Goal: Information Seeking & Learning: Find specific page/section

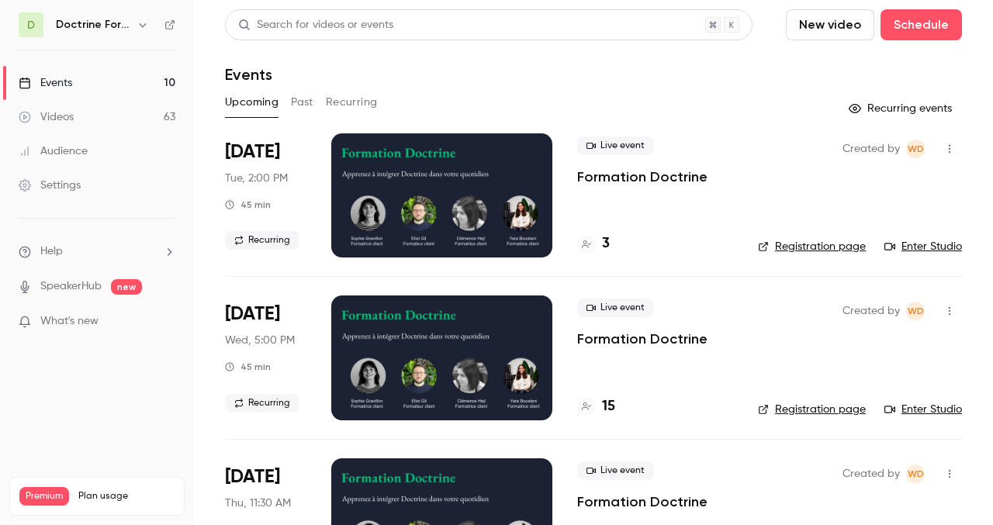
click at [306, 106] on button "Past" at bounding box center [302, 102] width 23 height 25
click at [409, 208] on div at bounding box center [441, 195] width 221 height 124
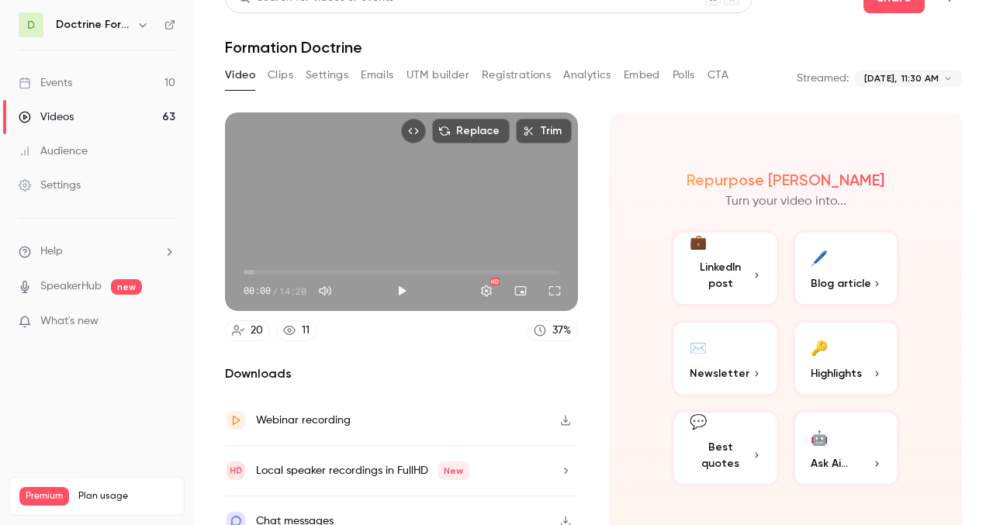
scroll to position [30, 0]
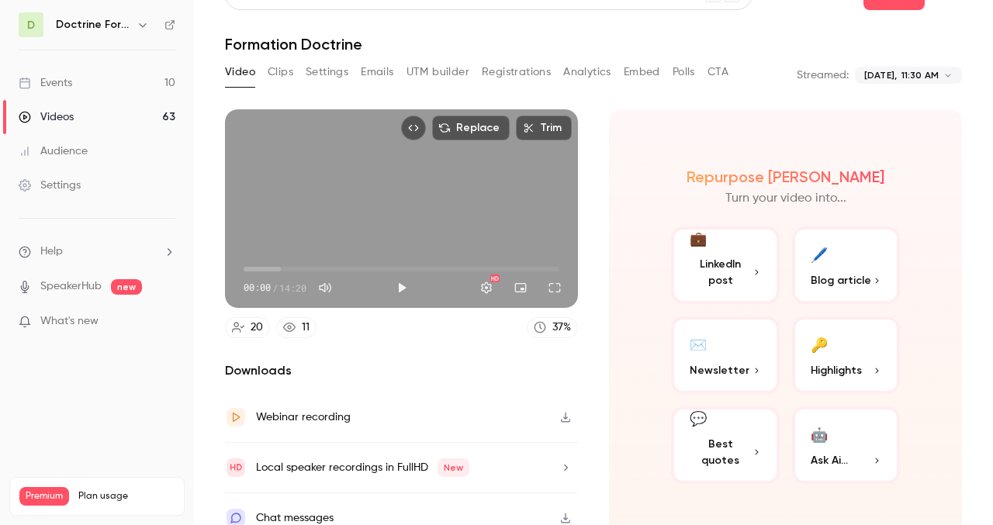
click at [293, 331] on icon at bounding box center [289, 327] width 12 height 12
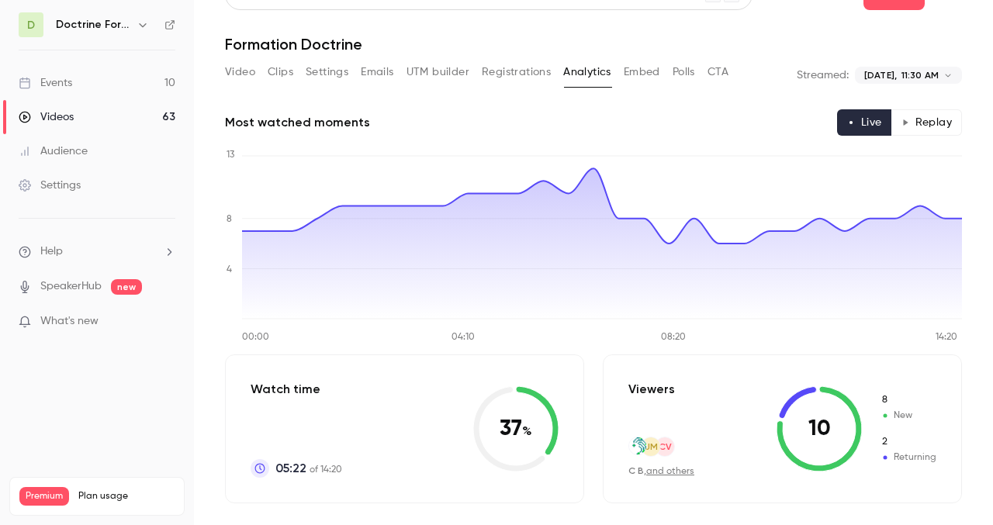
click at [271, 73] on button "Clips" at bounding box center [281, 72] width 26 height 25
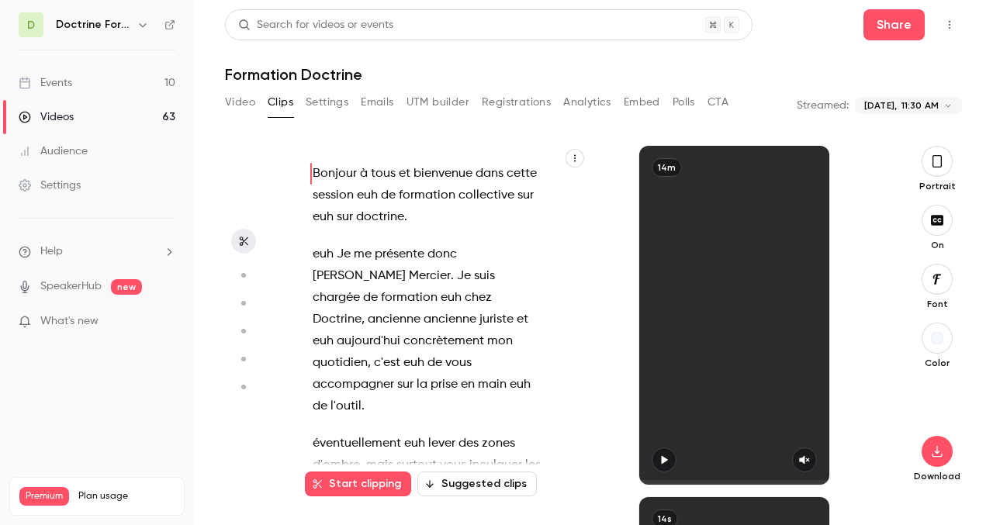
click at [245, 104] on button "Video" at bounding box center [240, 102] width 30 height 25
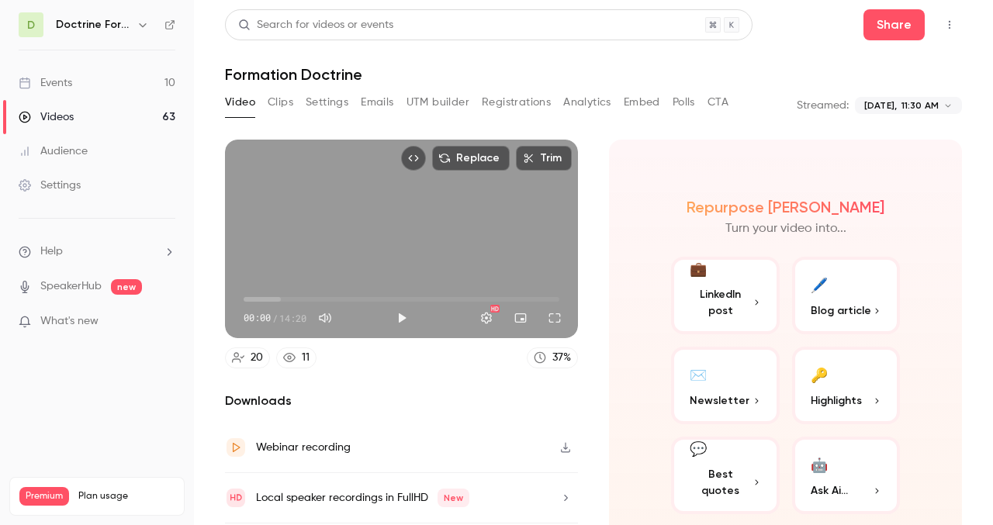
click at [302, 358] on div "11" at bounding box center [306, 358] width 8 height 16
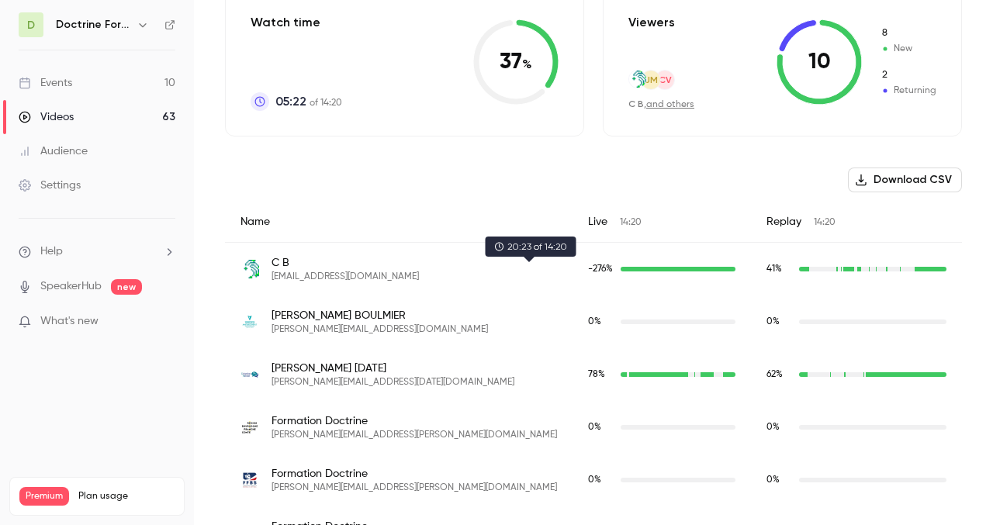
scroll to position [497, 0]
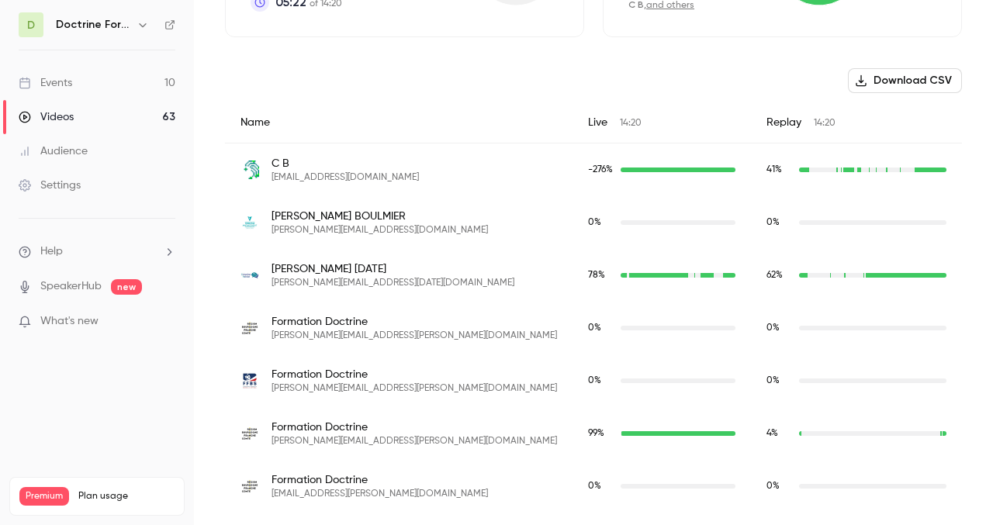
click at [331, 174] on span "[EMAIL_ADDRESS][DOMAIN_NAME]" at bounding box center [345, 177] width 147 height 12
copy span "[EMAIL_ADDRESS][DOMAIN_NAME]"
click at [342, 282] on span "[PERSON_NAME][EMAIL_ADDRESS][DATE][DOMAIN_NAME]" at bounding box center [393, 283] width 243 height 12
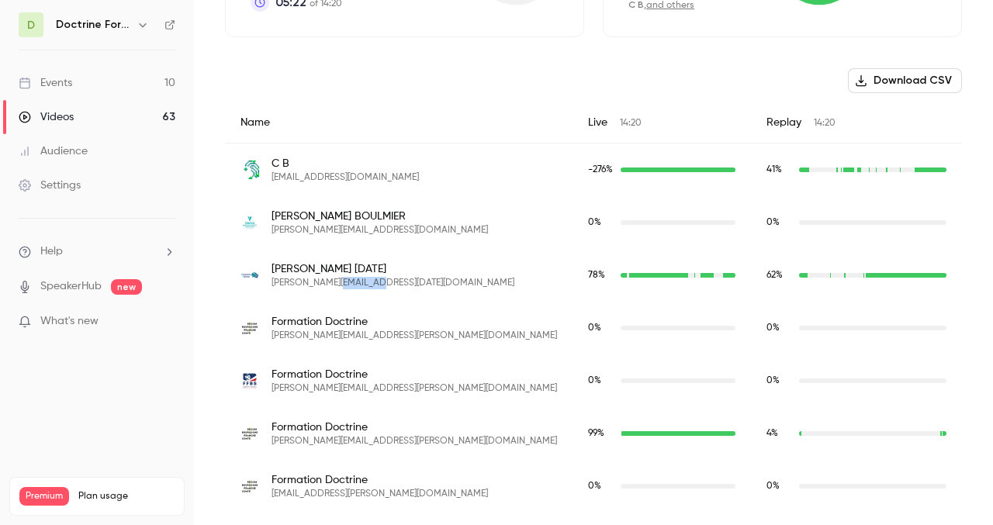
click at [342, 282] on span "[PERSON_NAME][EMAIL_ADDRESS][DATE][DOMAIN_NAME]" at bounding box center [393, 283] width 243 height 12
copy span "[PERSON_NAME][EMAIL_ADDRESS][DATE][DOMAIN_NAME]"
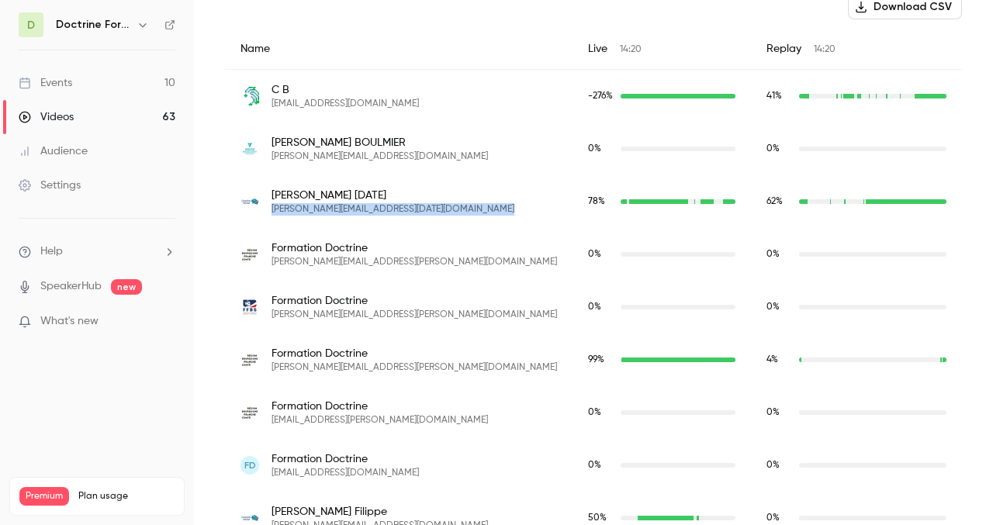
scroll to position [579, 0]
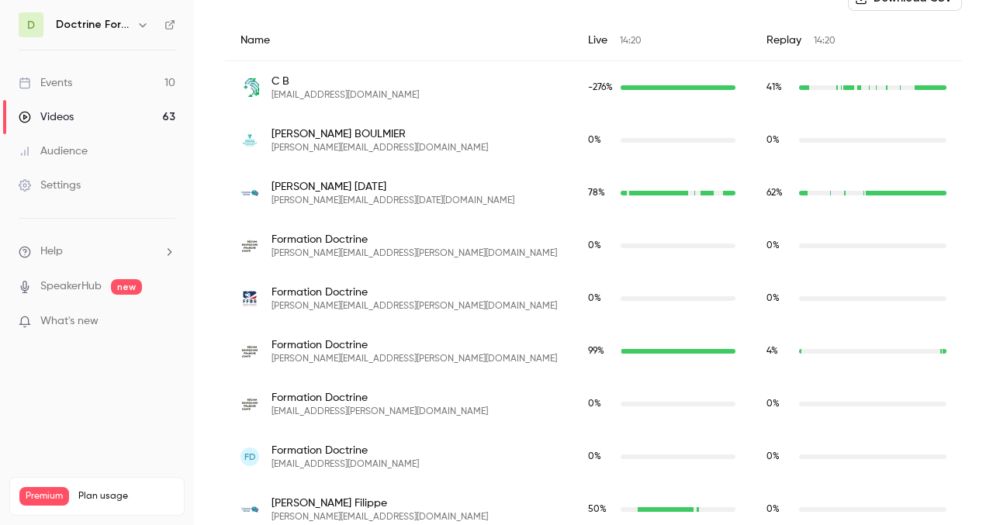
click at [337, 358] on span "[PERSON_NAME][EMAIL_ADDRESS][PERSON_NAME][DOMAIN_NAME]" at bounding box center [415, 359] width 286 height 12
copy span "[PERSON_NAME][EMAIL_ADDRESS][PERSON_NAME][DOMAIN_NAME]"
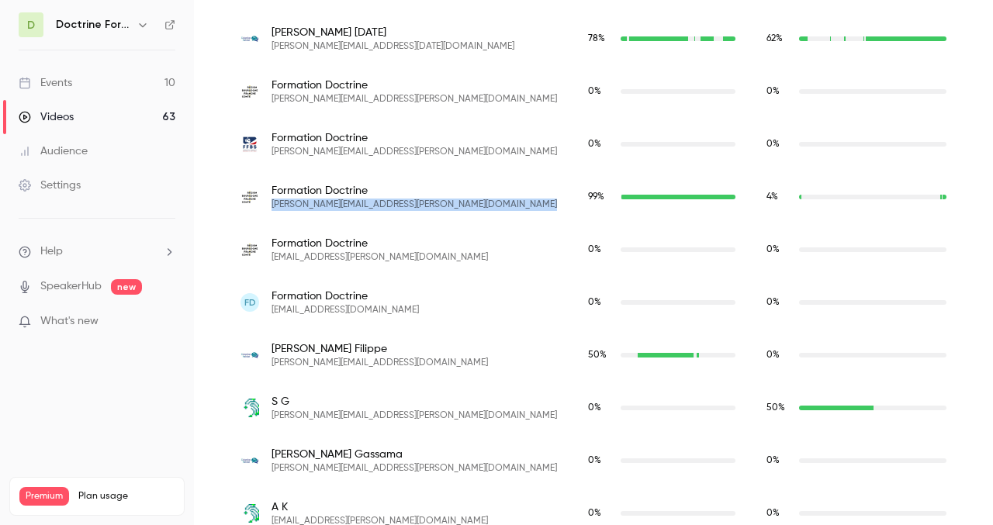
scroll to position [762, 0]
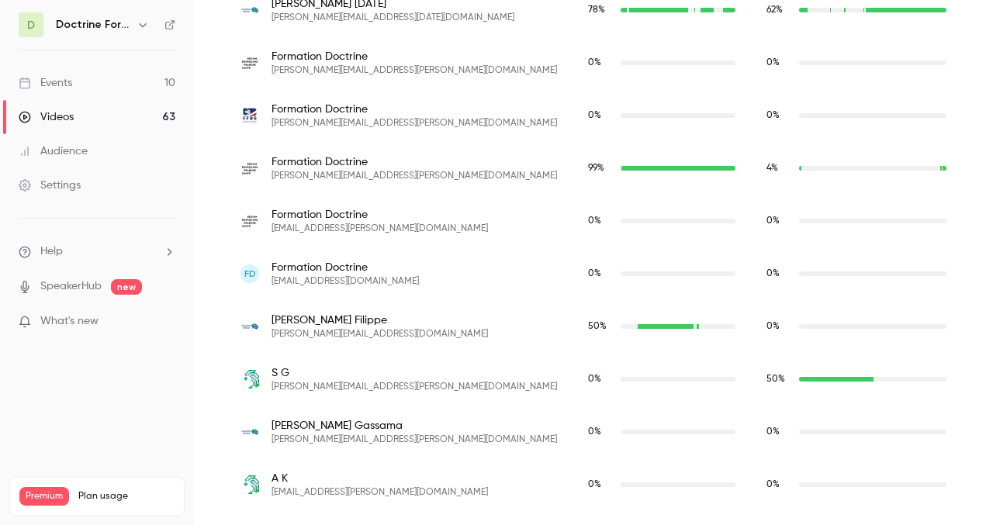
click at [320, 330] on span "[PERSON_NAME][EMAIL_ADDRESS][DOMAIN_NAME]" at bounding box center [380, 334] width 216 height 12
copy span "[PERSON_NAME][EMAIL_ADDRESS][DOMAIN_NAME]"
click at [334, 386] on span "[PERSON_NAME][EMAIL_ADDRESS][PERSON_NAME][DOMAIN_NAME]" at bounding box center [415, 387] width 286 height 12
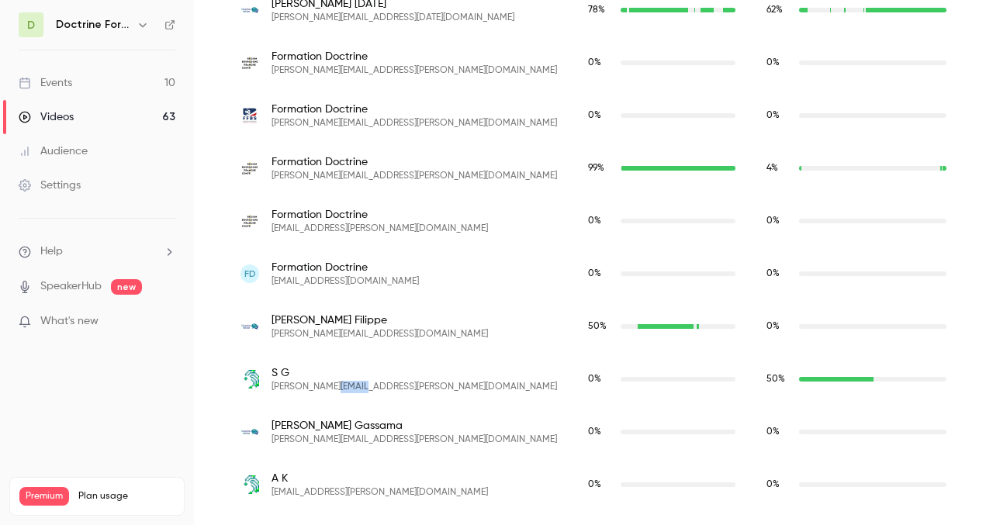
click at [334, 386] on span "[PERSON_NAME][EMAIL_ADDRESS][PERSON_NAME][DOMAIN_NAME]" at bounding box center [415, 387] width 286 height 12
copy span "[PERSON_NAME][EMAIL_ADDRESS][PERSON_NAME][DOMAIN_NAME]"
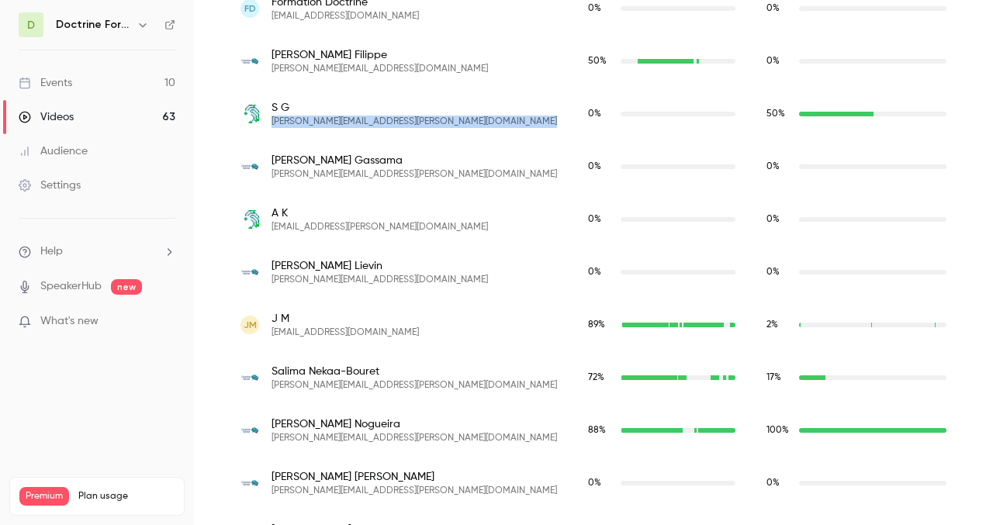
scroll to position [1061, 0]
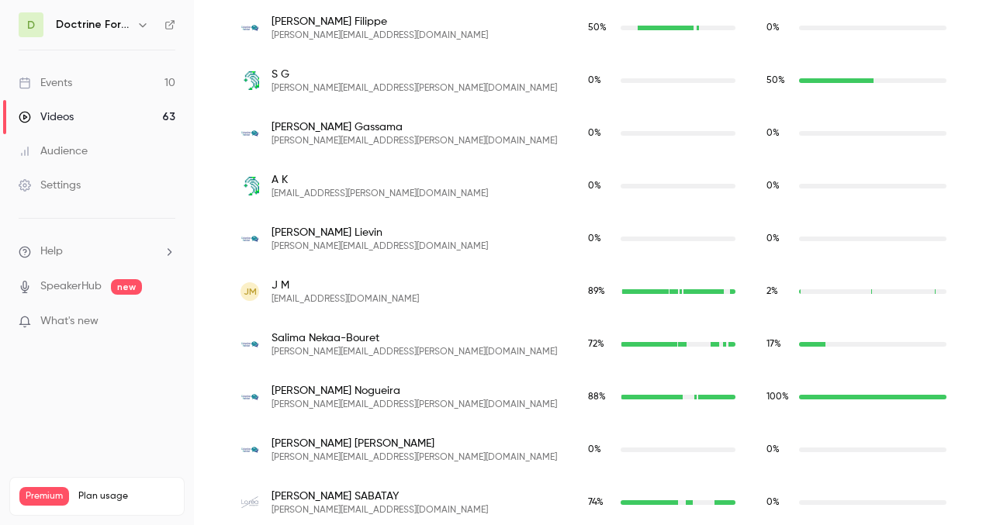
click at [346, 299] on span "[EMAIL_ADDRESS][DOMAIN_NAME]" at bounding box center [345, 299] width 147 height 12
copy span "[EMAIL_ADDRESS][DOMAIN_NAME]"
click at [324, 355] on span "[PERSON_NAME][EMAIL_ADDRESS][PERSON_NAME][DOMAIN_NAME]" at bounding box center [415, 352] width 286 height 12
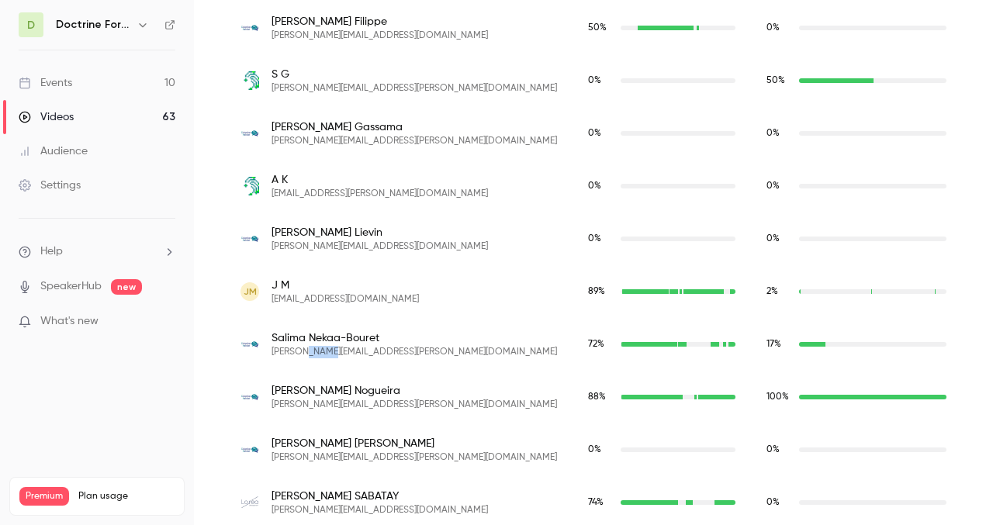
click at [324, 355] on span "[PERSON_NAME][EMAIL_ADDRESS][PERSON_NAME][DOMAIN_NAME]" at bounding box center [415, 352] width 286 height 12
copy span "[PERSON_NAME][EMAIL_ADDRESS][PERSON_NAME][DOMAIN_NAME]"
click at [324, 407] on span "[PERSON_NAME][EMAIL_ADDRESS][PERSON_NAME][DOMAIN_NAME]" at bounding box center [415, 405] width 286 height 12
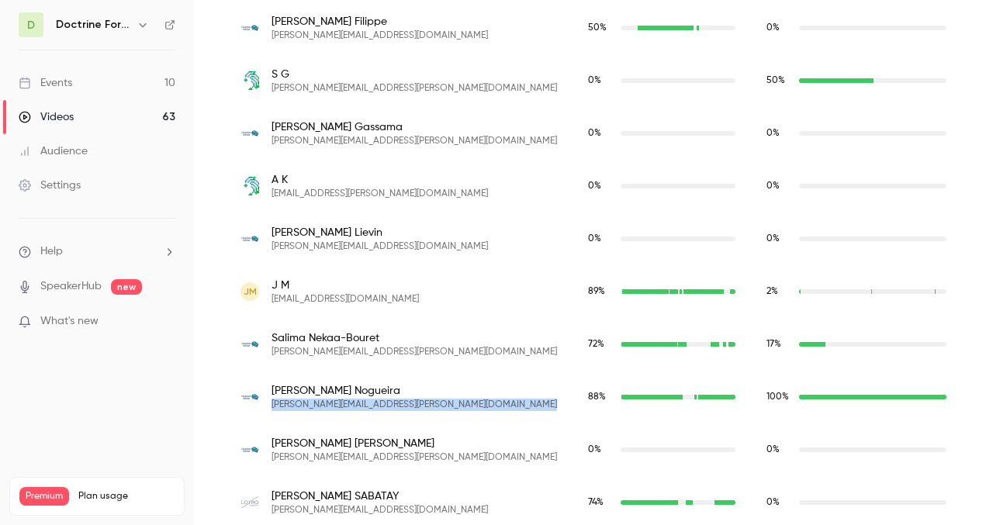
click at [324, 407] on span "[PERSON_NAME][EMAIL_ADDRESS][PERSON_NAME][DOMAIN_NAME]" at bounding box center [415, 405] width 286 height 12
copy span "[PERSON_NAME][EMAIL_ADDRESS][PERSON_NAME][DOMAIN_NAME]"
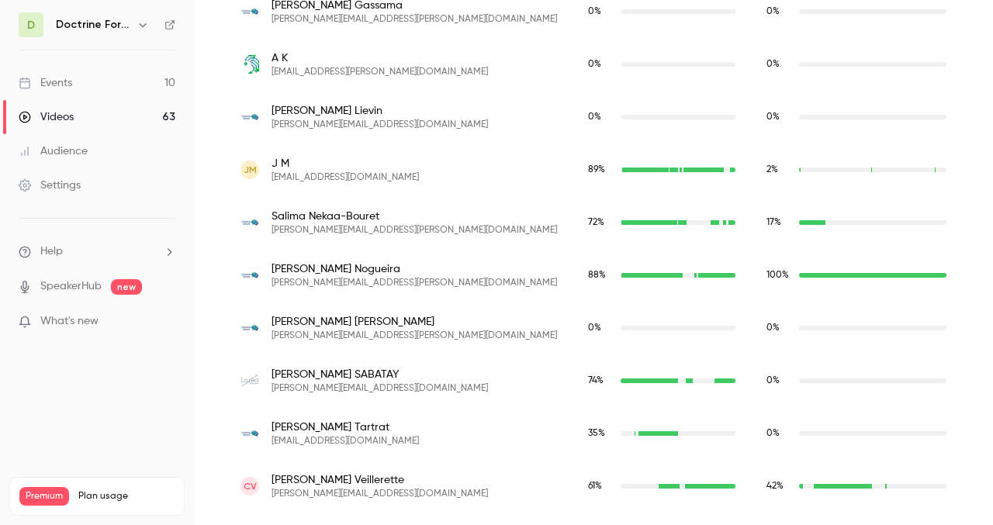
click at [352, 391] on span "[PERSON_NAME][EMAIL_ADDRESS][DOMAIN_NAME]" at bounding box center [380, 389] width 216 height 12
copy span "[PERSON_NAME][EMAIL_ADDRESS][DOMAIN_NAME]"
click at [347, 442] on span "[EMAIL_ADDRESS][DOMAIN_NAME]" at bounding box center [345, 441] width 147 height 12
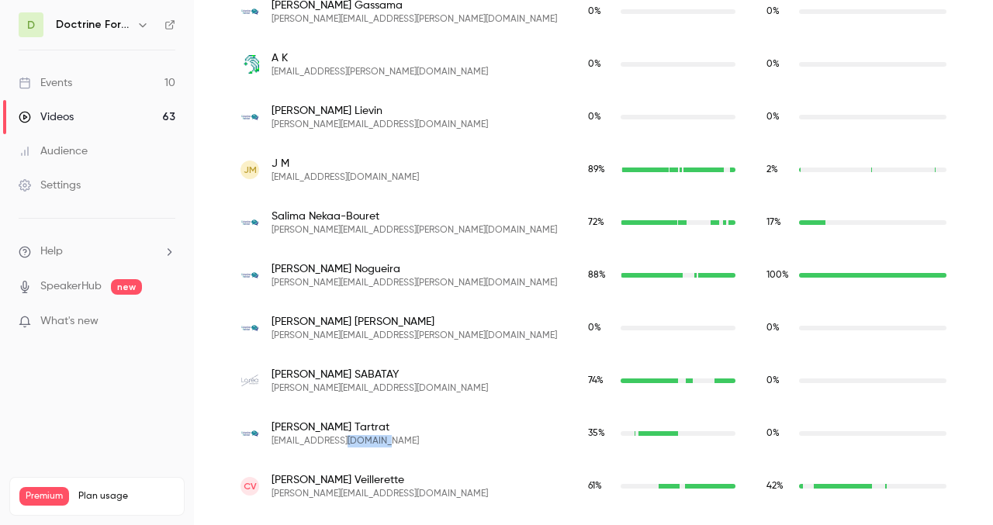
click at [347, 442] on span "[EMAIL_ADDRESS][DOMAIN_NAME]" at bounding box center [345, 441] width 147 height 12
copy span "[EMAIL_ADDRESS][DOMAIN_NAME]"
click at [343, 496] on span "[PERSON_NAME][EMAIL_ADDRESS][DOMAIN_NAME]" at bounding box center [380, 494] width 216 height 12
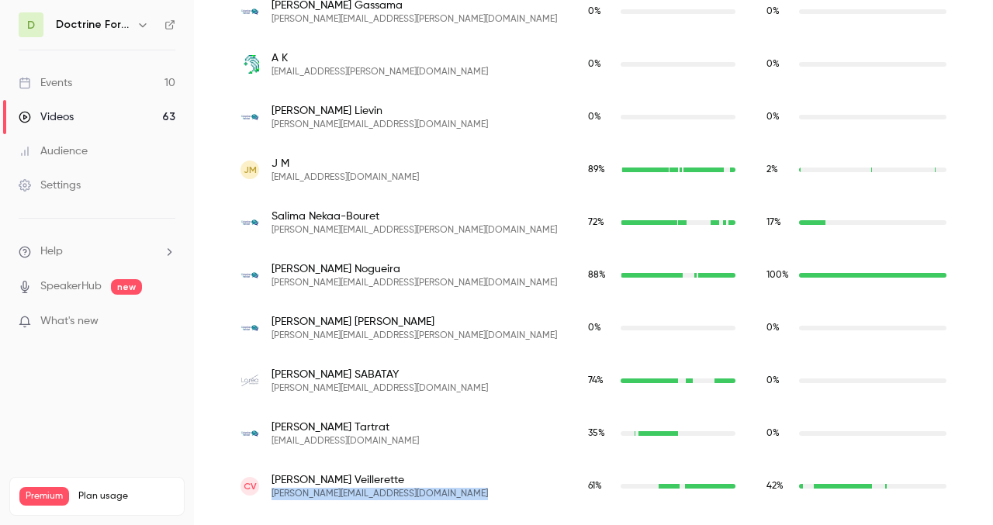
click at [343, 496] on span "[PERSON_NAME][EMAIL_ADDRESS][DOMAIN_NAME]" at bounding box center [380, 494] width 216 height 12
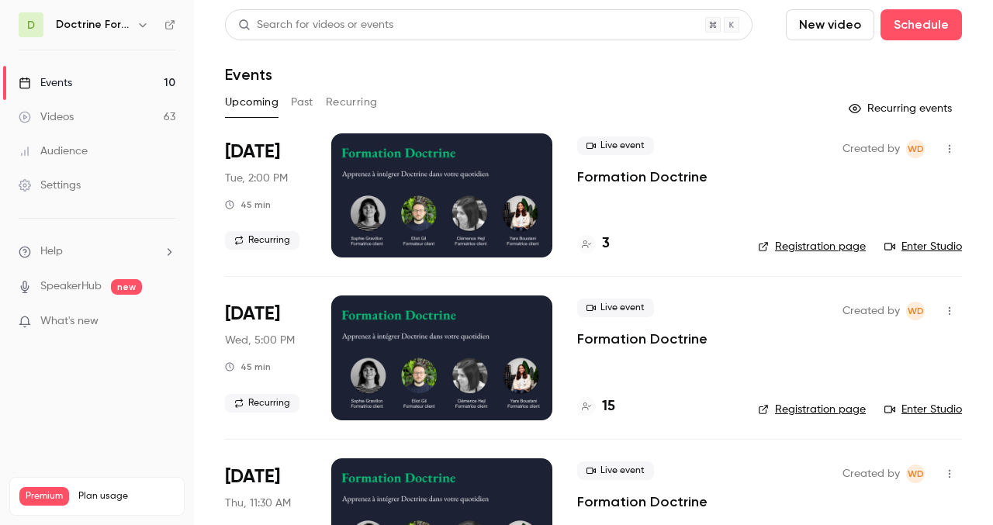
click at [298, 101] on button "Past" at bounding box center [302, 102] width 23 height 25
click at [262, 100] on button "Upcoming" at bounding box center [252, 102] width 54 height 25
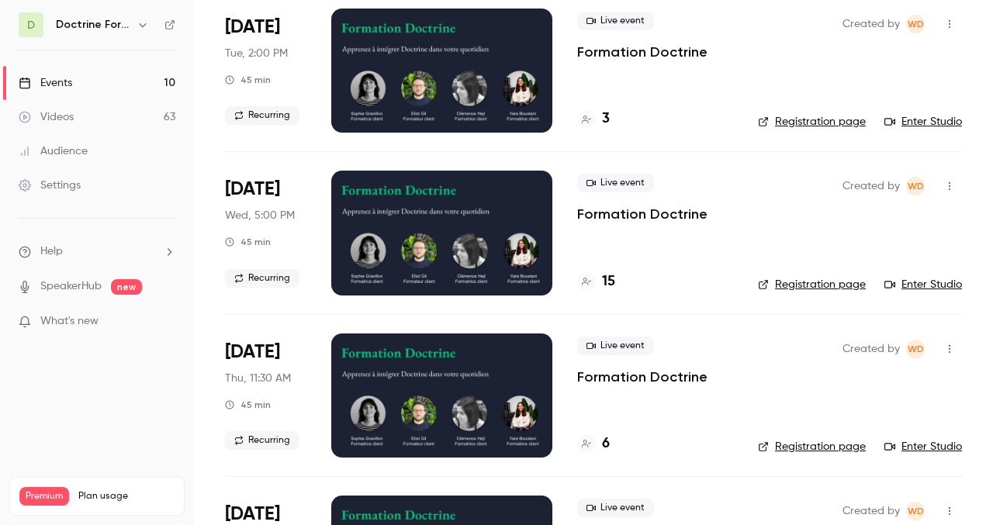
scroll to position [128, 0]
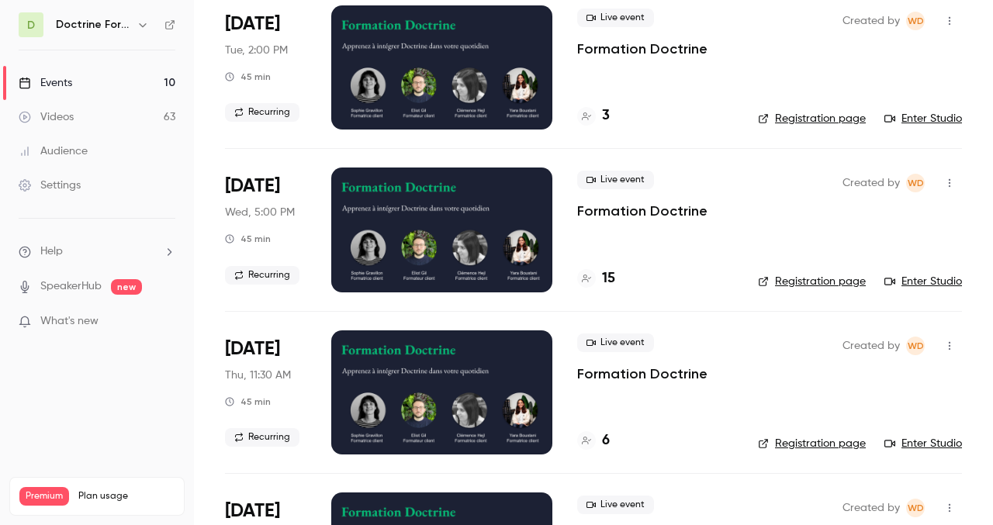
click at [476, 383] on div at bounding box center [441, 393] width 221 height 124
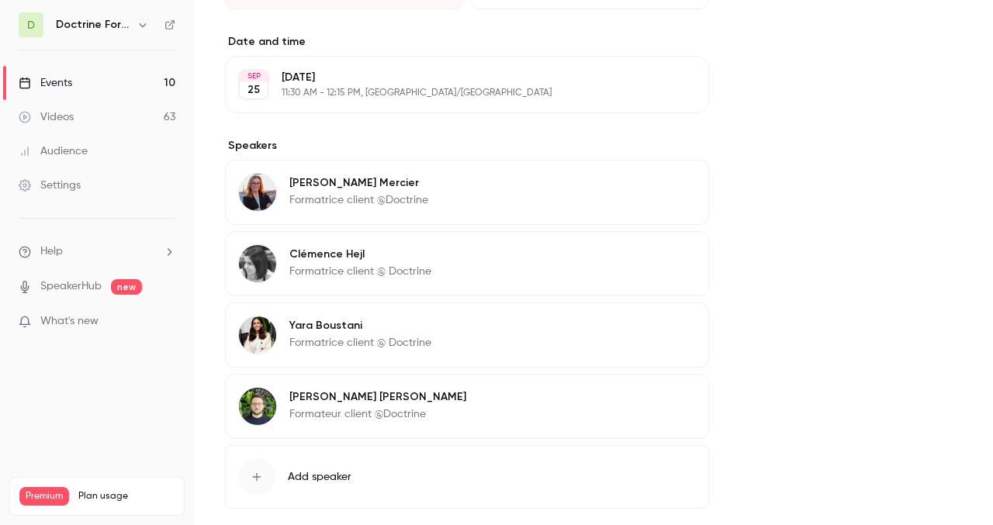
scroll to position [739, 0]
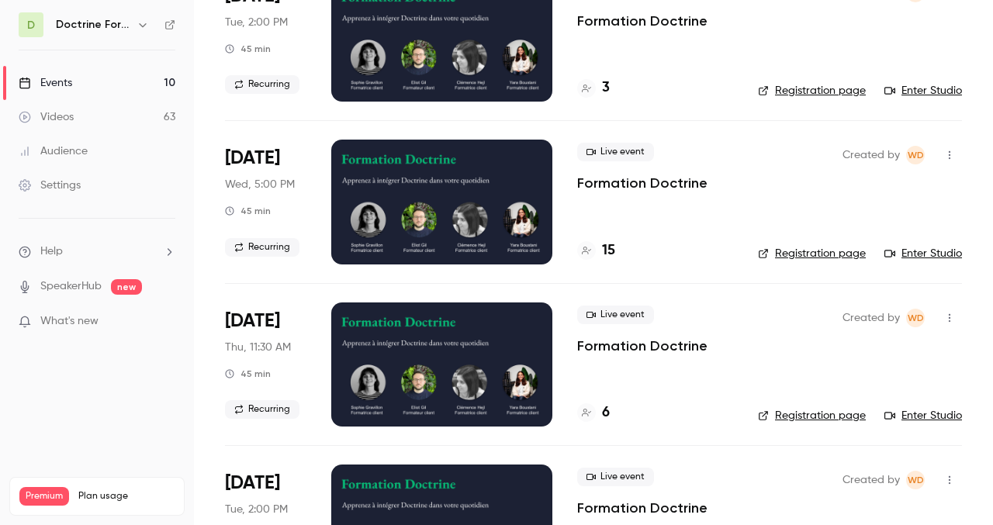
scroll to position [199, 0]
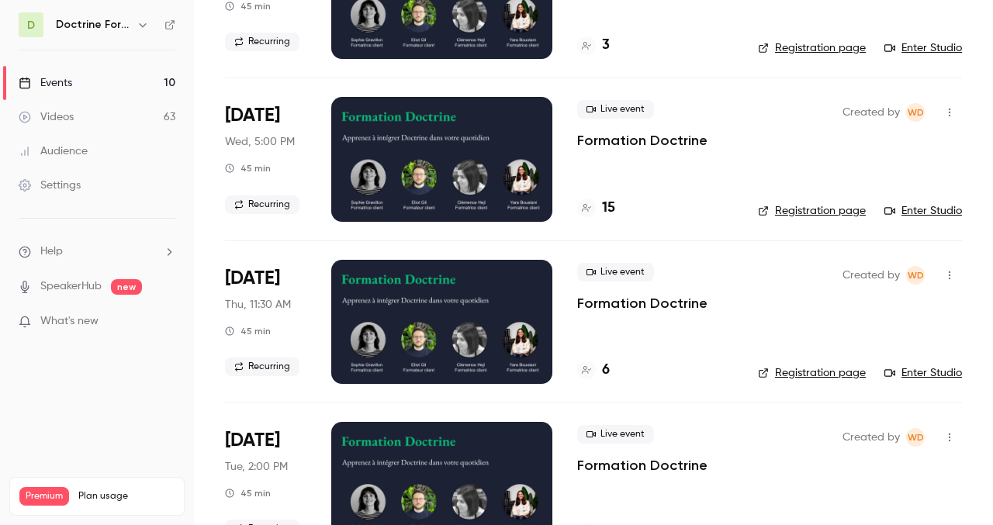
click at [822, 375] on link "Registration page" at bounding box center [812, 373] width 108 height 16
